Goal: Complete application form: Complete application form

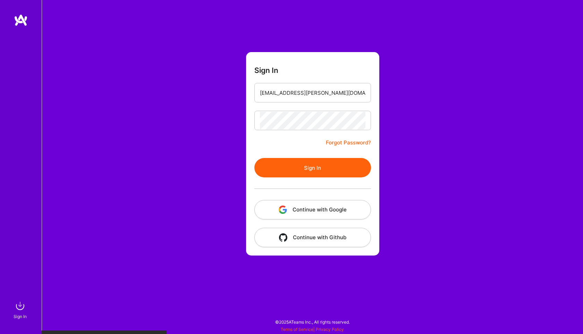
click at [317, 166] on button "Sign In" at bounding box center [312, 167] width 117 height 19
click at [312, 169] on button "Sign In" at bounding box center [312, 167] width 117 height 19
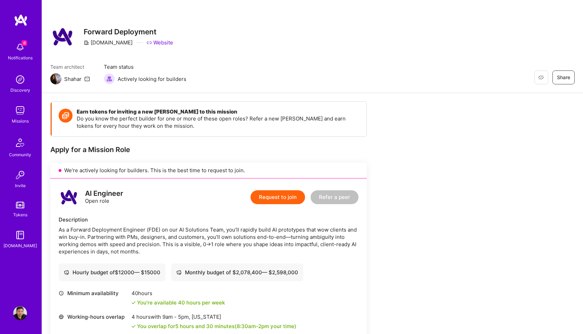
click at [282, 198] on button "Request to join" at bounding box center [277, 197] width 54 height 14
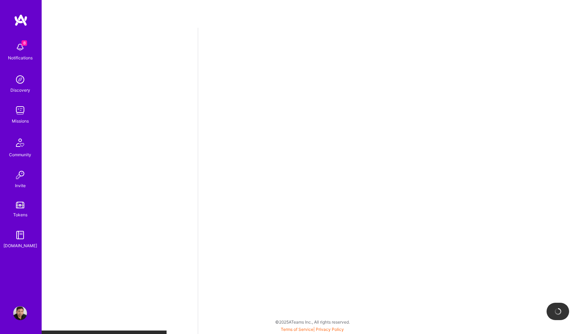
select select "US"
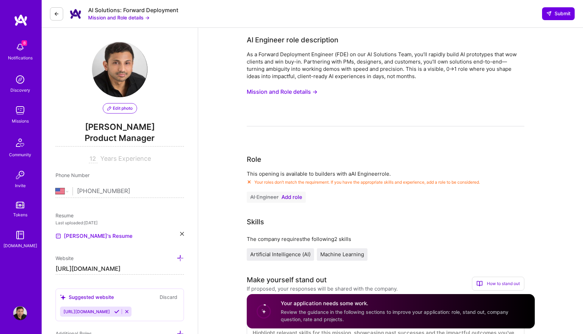
click at [298, 198] on span "Add role" at bounding box center [291, 197] width 21 height 6
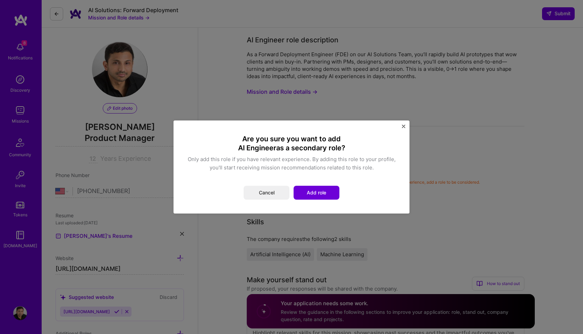
scroll to position [79, 0]
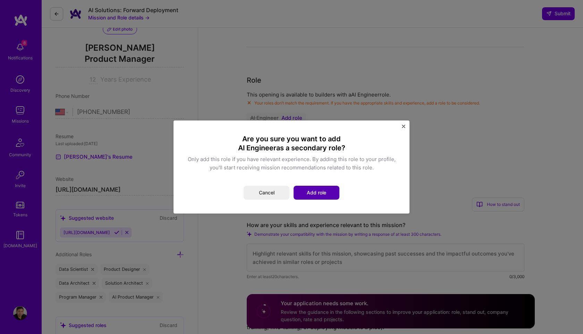
click at [315, 190] on button "Add role" at bounding box center [316, 193] width 46 height 14
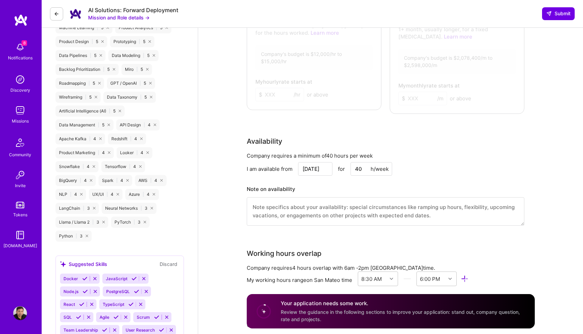
scroll to position [398, 0]
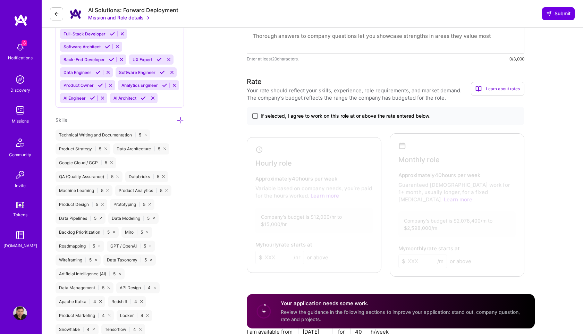
click at [256, 117] on span at bounding box center [255, 116] width 6 height 6
click at [0, 0] on input "If selected, I agree to work on this role at or above the rate entered below." at bounding box center [0, 0] width 0 height 0
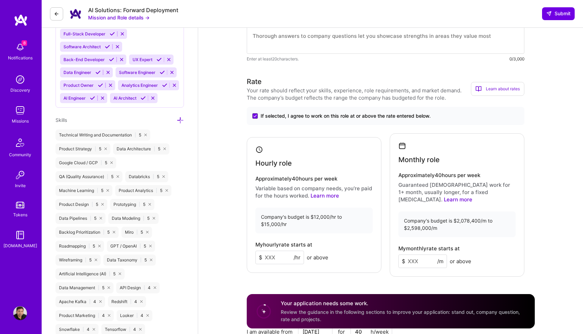
click at [279, 256] on input at bounding box center [279, 257] width 49 height 14
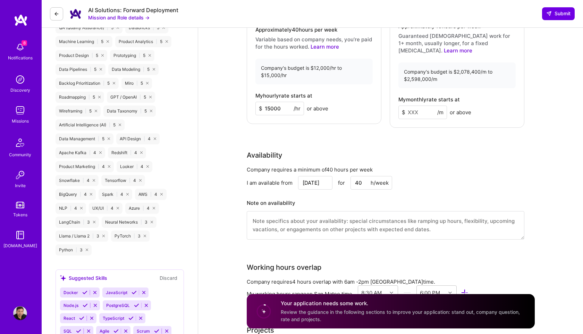
scroll to position [539, 0]
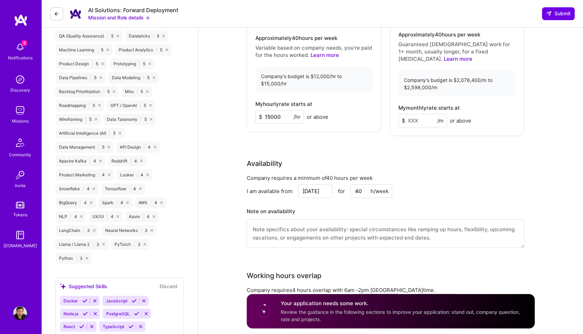
type input "15000"
click at [419, 117] on input at bounding box center [422, 121] width 49 height 14
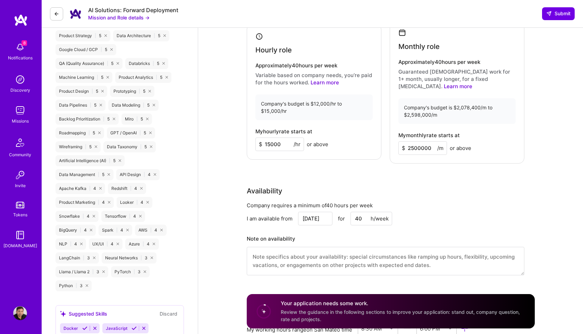
type input "2500000"
click at [413, 160] on div "Rate Your rate should reflect your skills, experience, role requirements, and m…" at bounding box center [391, 123] width 288 height 320
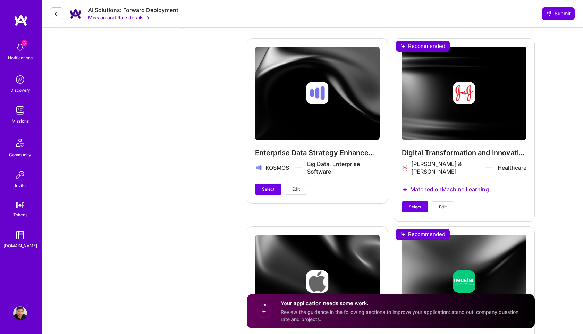
scroll to position [1086, 0]
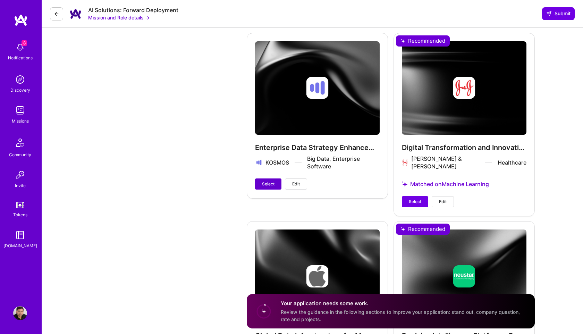
click at [267, 181] on span "Select" at bounding box center [268, 184] width 12 height 6
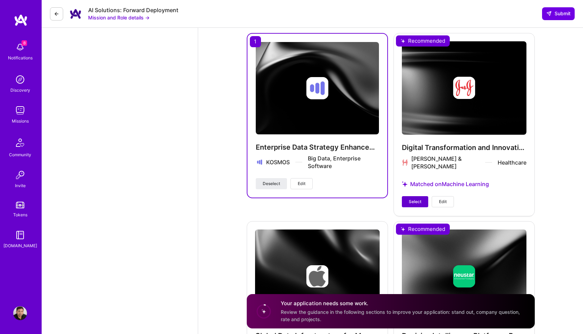
click at [413, 198] on span "Select" at bounding box center [414, 201] width 12 height 6
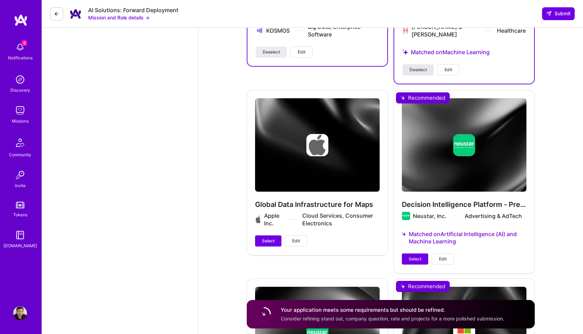
scroll to position [1306, 0]
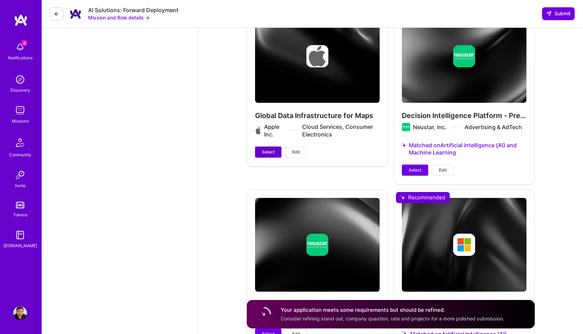
click at [271, 149] on span "Select" at bounding box center [268, 152] width 12 height 6
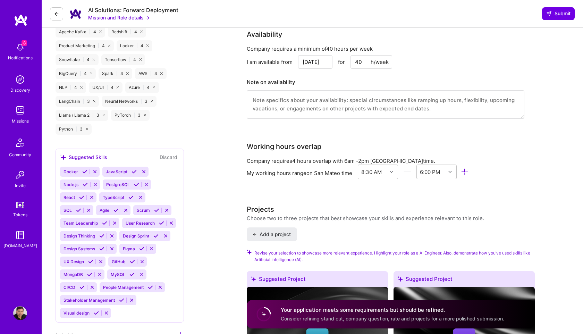
scroll to position [632, 0]
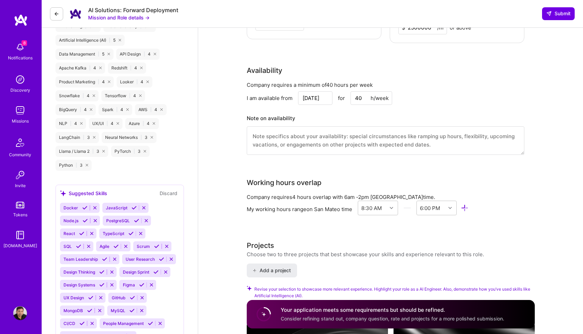
click at [332, 144] on textarea at bounding box center [385, 140] width 277 height 28
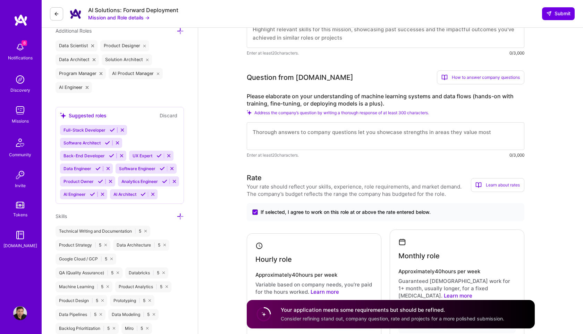
scroll to position [224, 0]
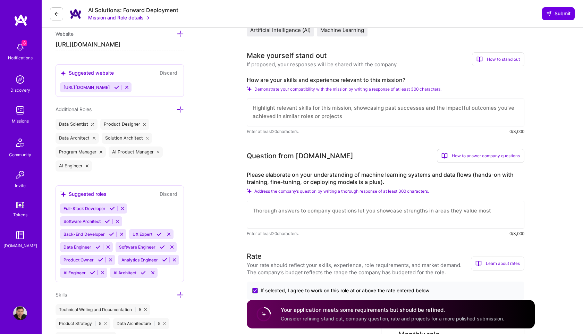
click at [341, 114] on textarea at bounding box center [385, 112] width 277 height 28
click at [346, 104] on textarea "Extensive background with" at bounding box center [385, 112] width 277 height 28
click at [334, 114] on textarea "Extensive background with" at bounding box center [385, 112] width 277 height 28
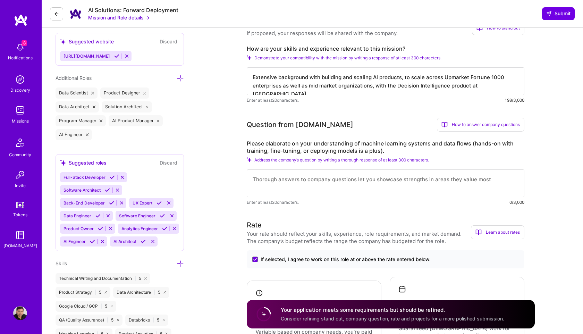
scroll to position [313, 0]
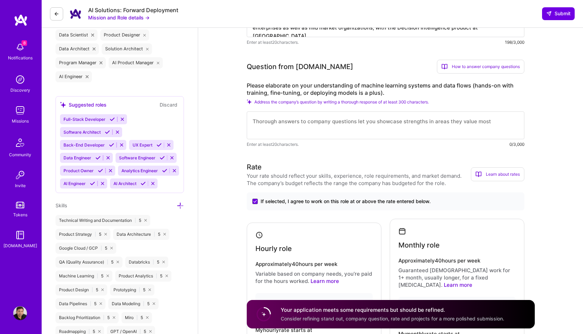
type textarea "Extensive background with building and scaling AI products, to scale across Upm…"
click at [320, 105] on div "Please elaborate on your understanding of machine learning systems and data flo…" at bounding box center [385, 115] width 277 height 66
click at [308, 128] on textarea at bounding box center [385, 125] width 277 height 28
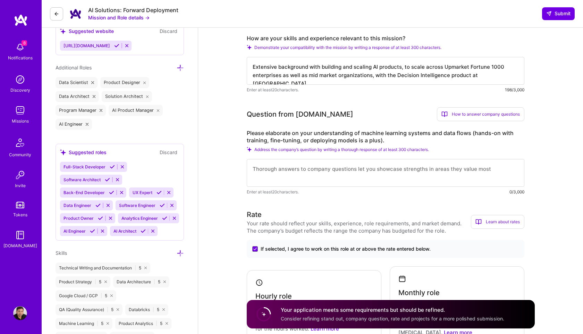
scroll to position [229, 0]
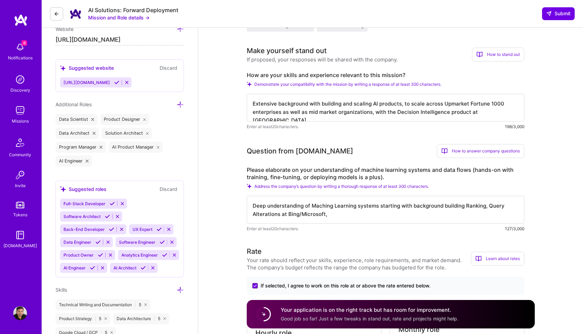
type textarea "Deep understanding of Maching Learning systems starting with background buildin…"
